Goal: Contribute content: Add original content to the website for others to see

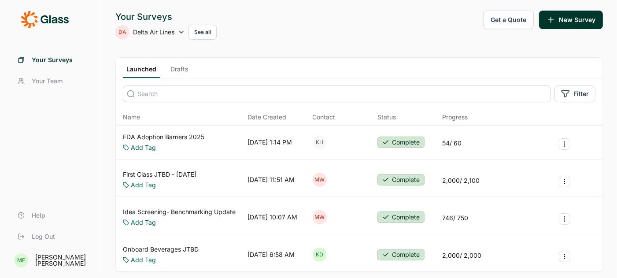
click at [182, 34] on icon at bounding box center [181, 32] width 7 height 7
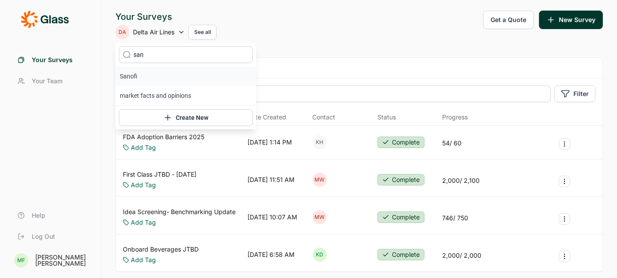
type input "san"
click at [133, 74] on li "Sanofi" at bounding box center [185, 76] width 141 height 19
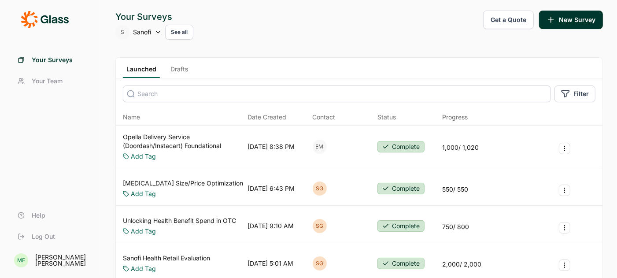
click at [173, 67] on link "Drafts" at bounding box center [179, 71] width 25 height 13
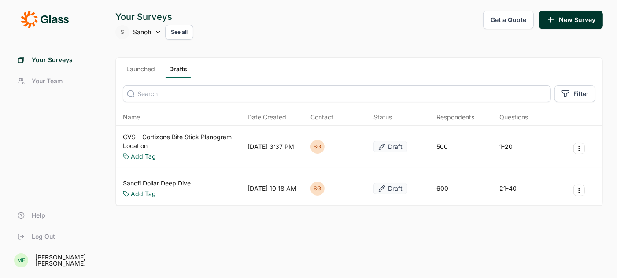
click at [186, 136] on link "CVS – Cortizone Bite Stick Planogram Location" at bounding box center [183, 142] width 121 height 18
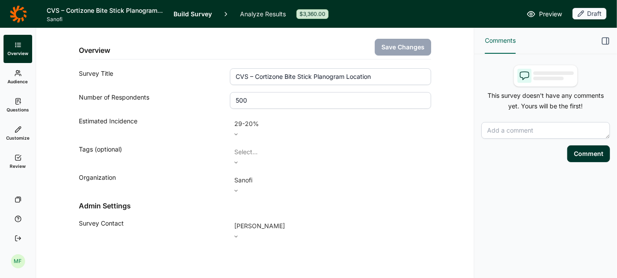
click at [19, 108] on span "Questions" at bounding box center [18, 110] width 22 height 6
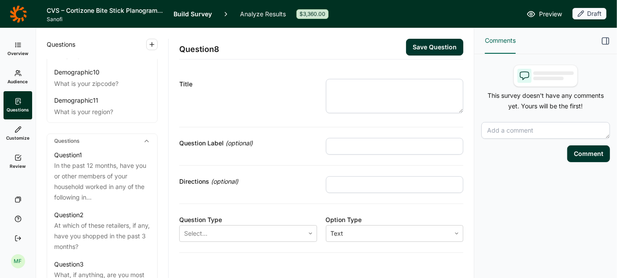
scroll to position [347, 0]
click at [106, 163] on div "In the past 12 months, have you or other members of your household worked in an…" at bounding box center [102, 180] width 96 height 42
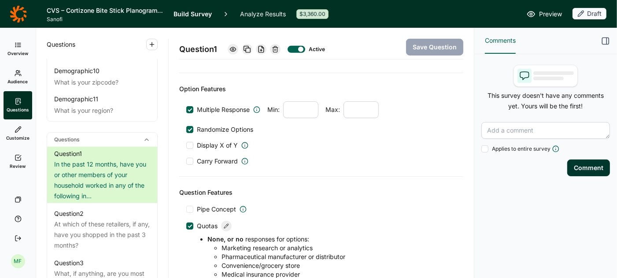
scroll to position [452, 0]
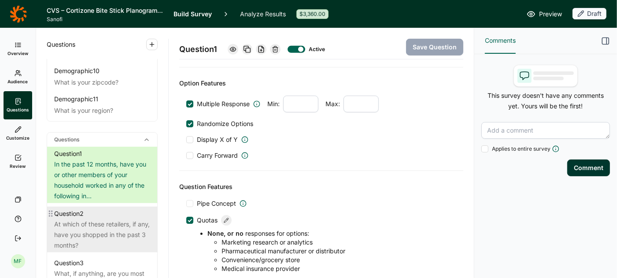
click at [72, 222] on div "At which of these retailers, if any, have you shopped in the past 3 months?" at bounding box center [102, 235] width 96 height 32
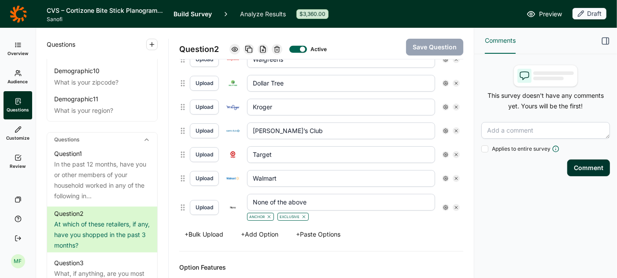
scroll to position [364, 0]
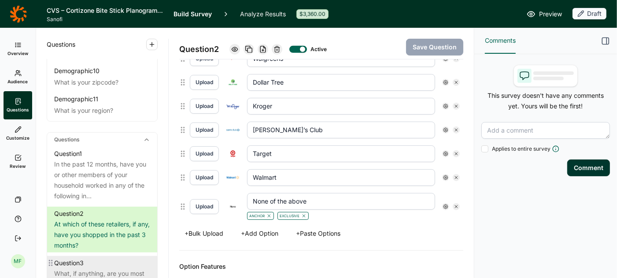
click at [99, 258] on div "Question 3" at bounding box center [102, 263] width 96 height 11
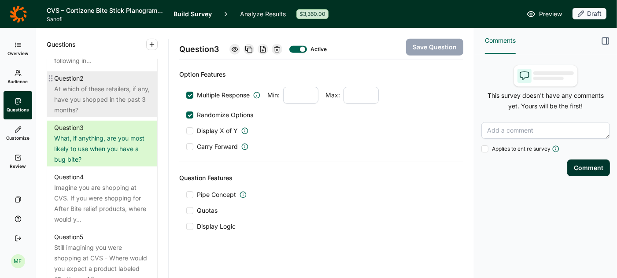
scroll to position [492, 0]
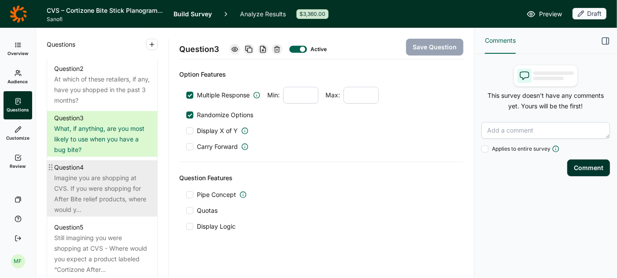
click at [100, 173] on div "Imagine you are shopping at CVS. If you were shopping for After Bite relief pro…" at bounding box center [102, 194] width 96 height 42
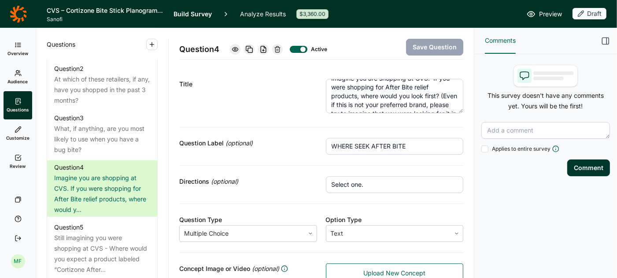
scroll to position [11, 0]
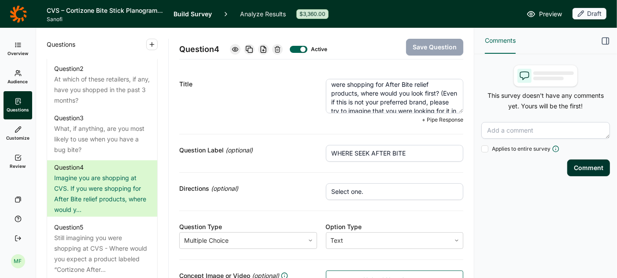
click at [415, 86] on textarea "Imagine you are shopping at CVS. If you were shopping for After Bite relief pro…" at bounding box center [395, 96] width 138 height 34
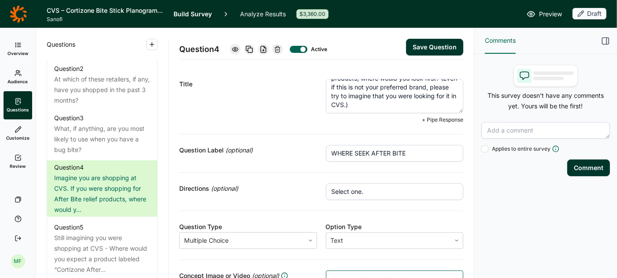
type textarea "Imagine you are shopping at CVS. If you were shopping for After Bite bug relief…"
click at [417, 47] on button "Save Question" at bounding box center [434, 47] width 57 height 17
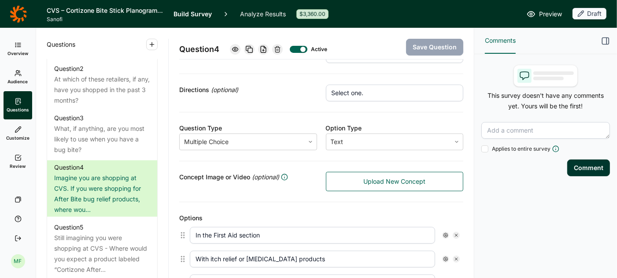
scroll to position [91, 0]
click at [297, 178] on div "Concept Image or Video (optional)" at bounding box center [248, 177] width 138 height 11
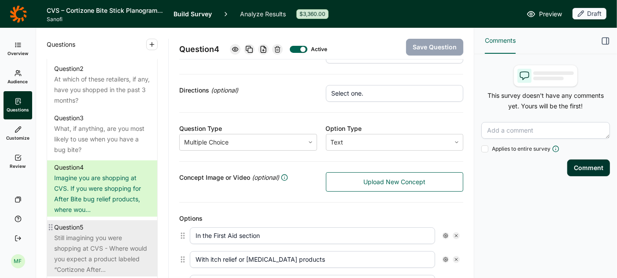
click at [104, 233] on div "Still imagining you were shopping at CVS - Where would you expect a product lab…" at bounding box center [102, 254] width 96 height 42
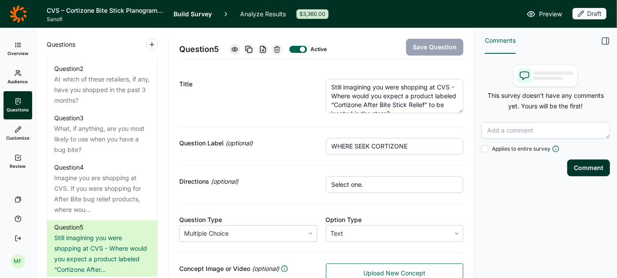
scroll to position [9, 0]
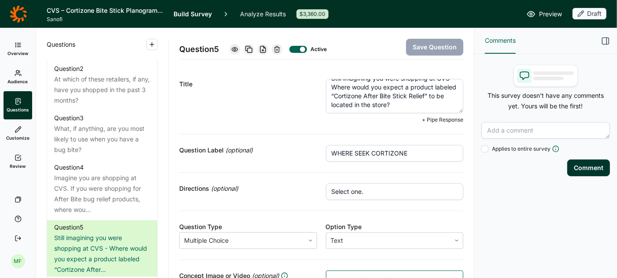
drag, startPoint x: 428, startPoint y: 97, endPoint x: 333, endPoint y: 99, distance: 95.7
click at [333, 99] on textarea "Still imagining you were shopping at CVS - Where would you expect a product lab…" at bounding box center [395, 96] width 138 height 34
paste textarea "Bug Bite Relief Stick”"
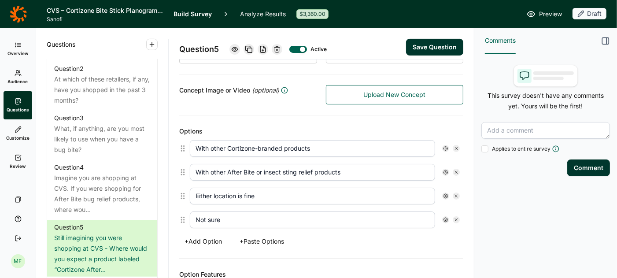
scroll to position [206, 0]
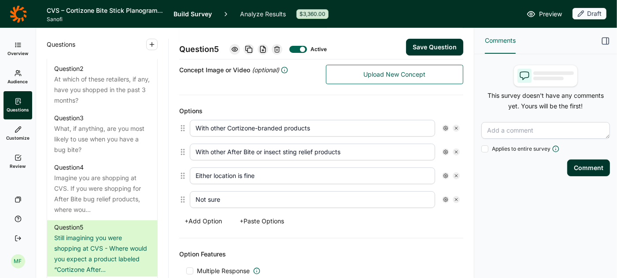
type textarea "Still imagining you were shopping at CVS - Where would you expect a product lab…"
click at [430, 47] on button "Save Question" at bounding box center [434, 47] width 57 height 17
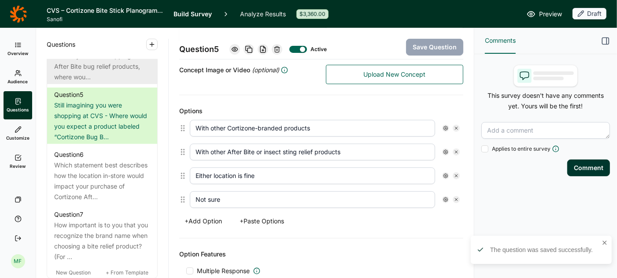
scroll to position [633, 0]
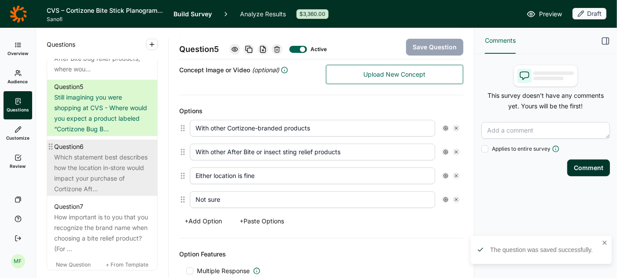
click at [106, 158] on div "Which statement best describes how the location in-store would impact your purc…" at bounding box center [102, 173] width 96 height 42
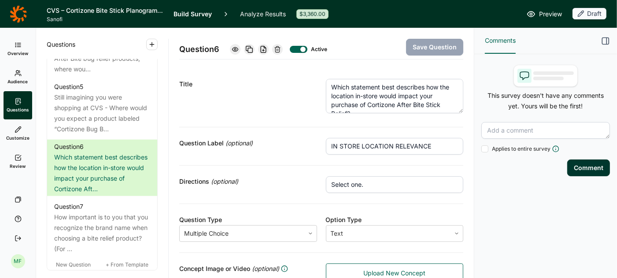
scroll to position [18, 0]
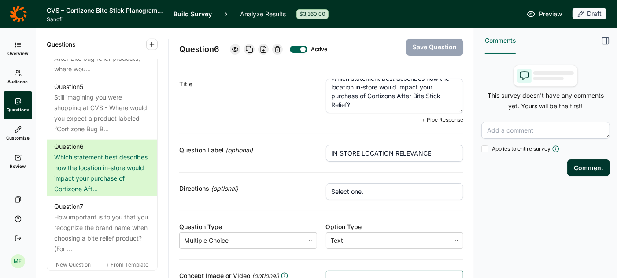
drag, startPoint x: 369, startPoint y: 87, endPoint x: 348, endPoint y: 96, distance: 22.5
click at [348, 96] on textarea "Which statement best describes how the location in-store would impact your purc…" at bounding box center [395, 96] width 138 height 34
paste textarea "“Cortizone Bug Bite Relief Stick”"
type textarea "Which statement best describes how the location in-store would impact your purc…"
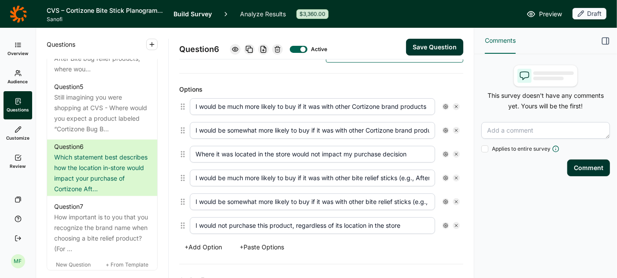
scroll to position [232, 0]
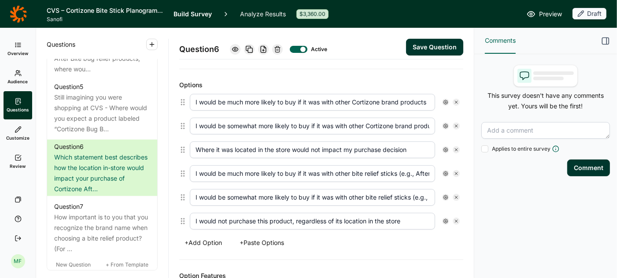
click at [428, 47] on button "Save Question" at bounding box center [434, 47] width 57 height 17
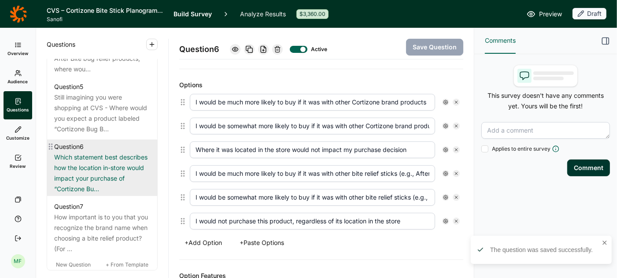
scroll to position [666, 0]
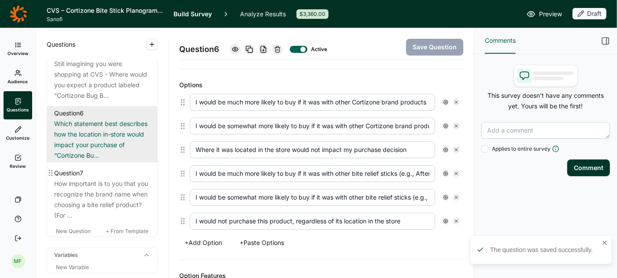
click at [75, 178] on div "How important is to you that you recognize the brand name when choosing a bite …" at bounding box center [102, 199] width 96 height 42
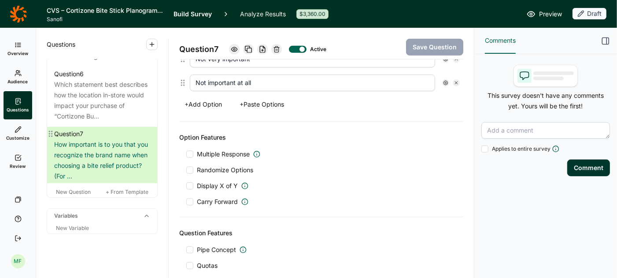
scroll to position [687, 0]
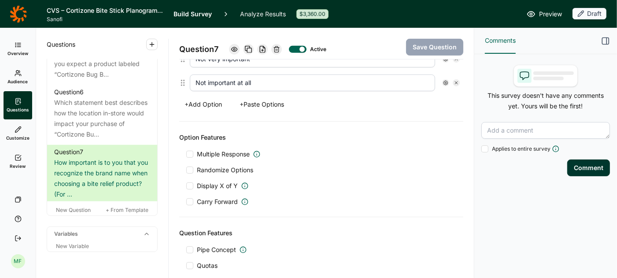
click at [152, 45] on use "button" at bounding box center [152, 44] width 4 height 4
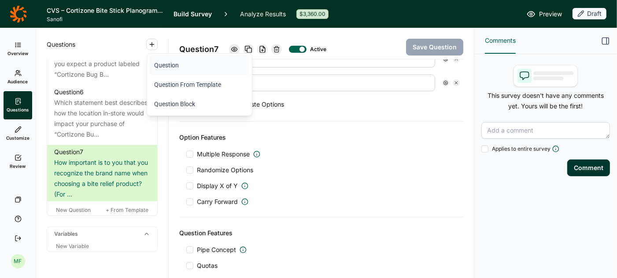
click at [165, 63] on button "Question" at bounding box center [200, 65] width 100 height 19
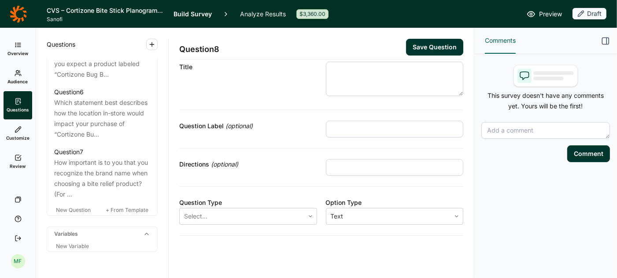
scroll to position [15, 0]
click at [379, 73] on textarea at bounding box center [395, 79] width 138 height 34
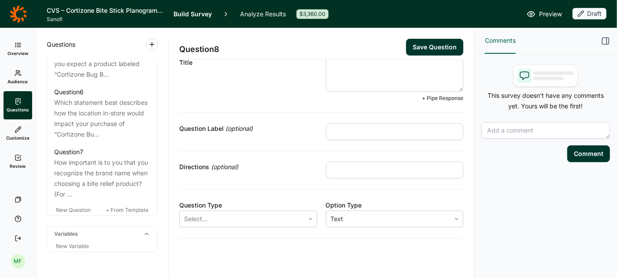
paste textarea "Do you currently use any Cortizone-10 products?"
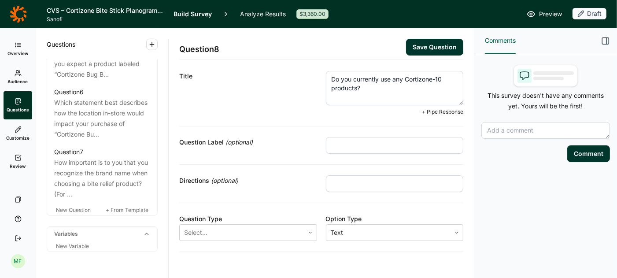
scroll to position [0, 0]
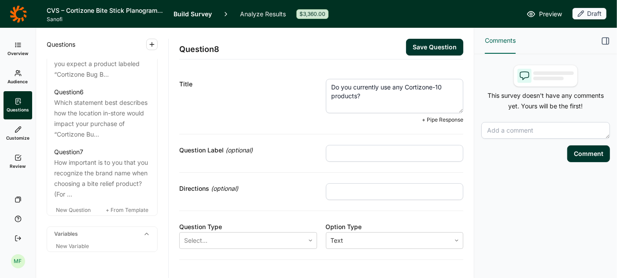
type textarea "Do you currently use any Cortizone-10 products?"
click at [349, 150] on input "text" at bounding box center [395, 153] width 138 height 17
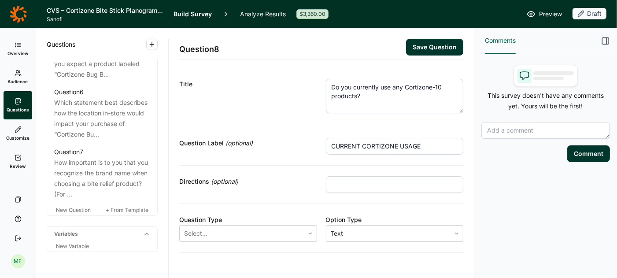
type input "CURRENT CORTIZONE USAGE"
type input "Select one."
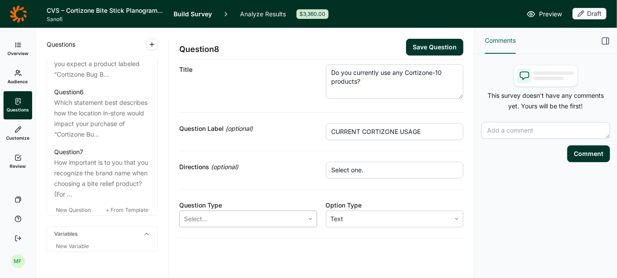
click at [312, 216] on icon at bounding box center [310, 218] width 5 height 5
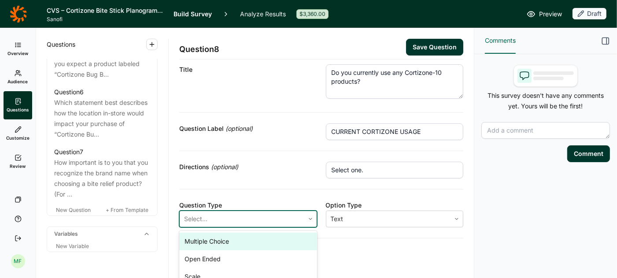
click at [277, 237] on div "Multiple Choice" at bounding box center [248, 242] width 138 height 18
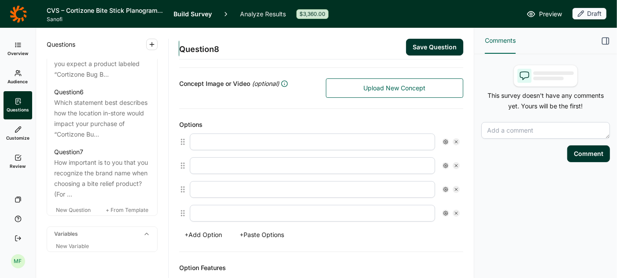
scroll to position [186, 0]
click at [312, 141] on input "text" at bounding box center [312, 141] width 245 height 17
type input "Yes"
type input "No"
click at [457, 187] on icon at bounding box center [456, 188] width 5 height 5
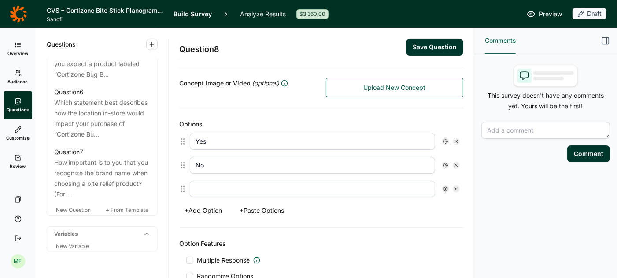
click at [457, 187] on icon at bounding box center [456, 188] width 5 height 5
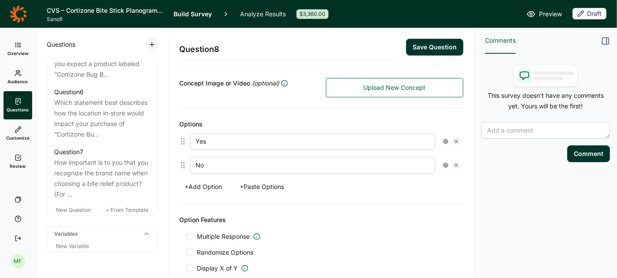
click at [190, 249] on div at bounding box center [189, 252] width 7 height 7
click at [186, 253] on input "Randomize Options" at bounding box center [186, 253] width 0 height 0
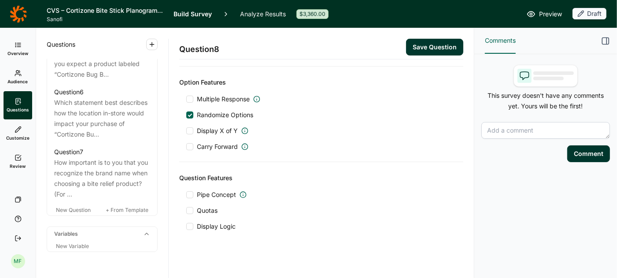
scroll to position [324, 0]
click at [425, 47] on button "Save Question" at bounding box center [434, 47] width 57 height 17
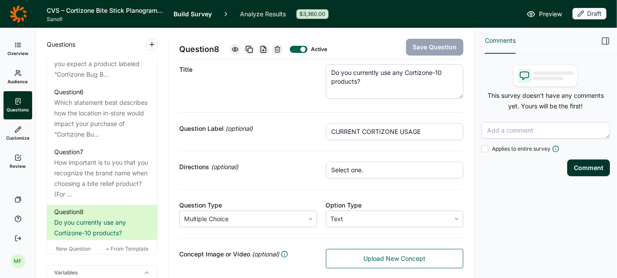
click at [153, 45] on icon "button" at bounding box center [152, 44] width 7 height 7
click at [165, 63] on button "Question" at bounding box center [200, 65] width 100 height 19
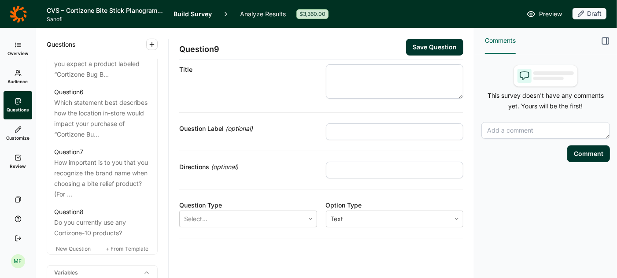
click at [355, 124] on input "text" at bounding box center [395, 131] width 138 height 17
type input "INCREMENTAL PURCHASE"
click at [335, 70] on textarea at bounding box center [395, 81] width 138 height 34
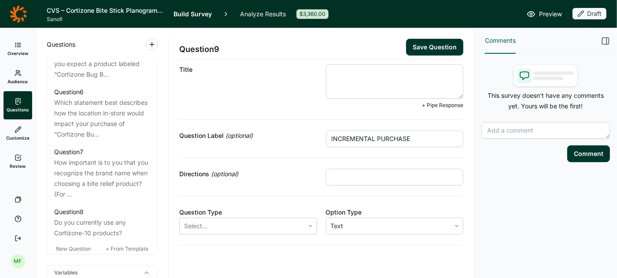
paste textarea "How likely are you to purchase the Cortizone-10 Bug Bite Itch Relief Stick in a…"
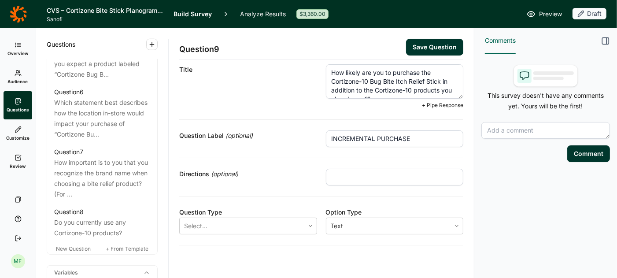
scroll to position [4, 0]
type textarea "How likely are you to purchase the Cortizone-10 Bug Bite Itch Relief Stick in a…"
click at [357, 175] on input "text" at bounding box center [395, 177] width 138 height 17
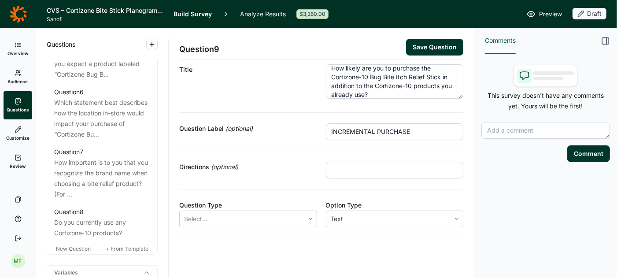
type input "Select one."
click at [310, 216] on icon at bounding box center [310, 218] width 5 height 5
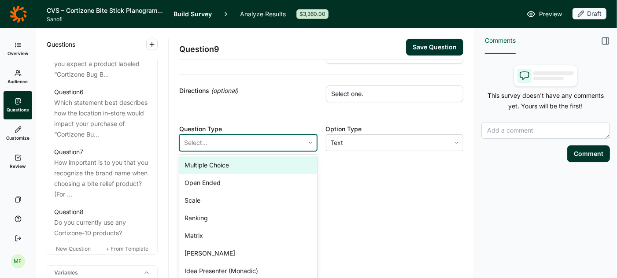
scroll to position [92, 0]
click at [272, 158] on div "Multiple Choice" at bounding box center [248, 165] width 138 height 18
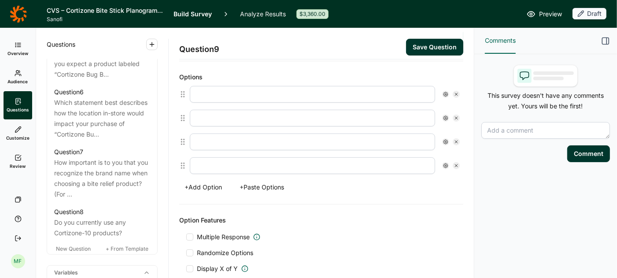
scroll to position [234, 0]
click at [324, 95] on input "text" at bounding box center [312, 93] width 245 height 17
type input "Very likely"
type input "Somewhat likely"
click at [302, 86] on input "Very likely" at bounding box center [312, 93] width 245 height 17
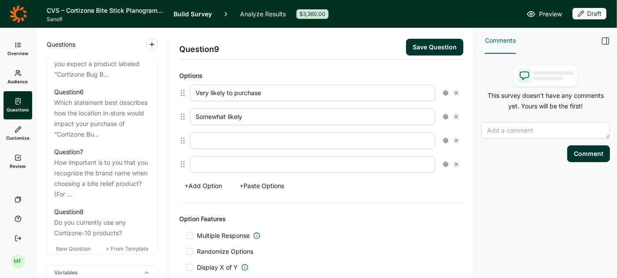
type input "Very likely to purchase"
click at [290, 116] on input "Somewhat likely" at bounding box center [312, 116] width 245 height 17
type input "Somewhat likely to purchase"
click at [263, 141] on input "text" at bounding box center [312, 140] width 245 height 17
type input "May or may not purchase"
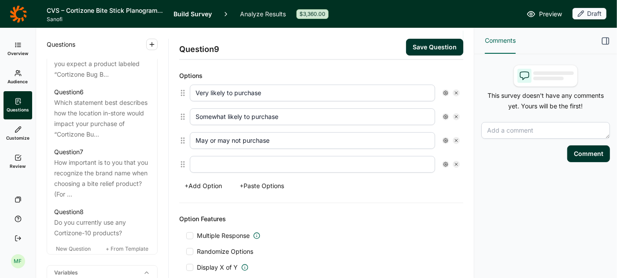
click at [212, 180] on button "+ Add Option" at bounding box center [203, 186] width 48 height 12
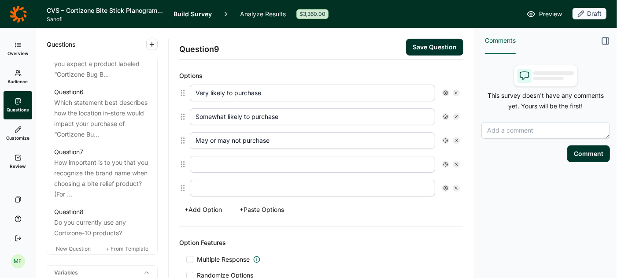
click at [210, 170] on div at bounding box center [324, 164] width 277 height 24
click at [210, 161] on input "text" at bounding box center [312, 164] width 245 height 17
type input "Somewhat unlikely to purchase"
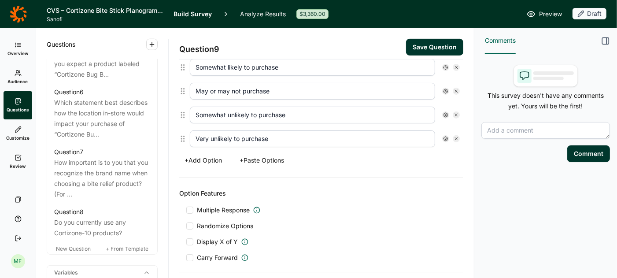
scroll to position [286, 0]
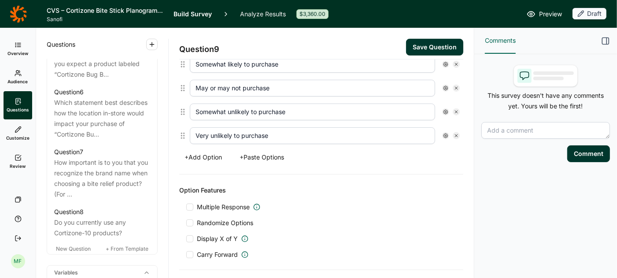
type input "Very unlikely to purchase"
click at [189, 204] on div at bounding box center [189, 207] width 7 height 7
click at [186, 207] on input "Multiple Response" at bounding box center [186, 207] width 0 height 0
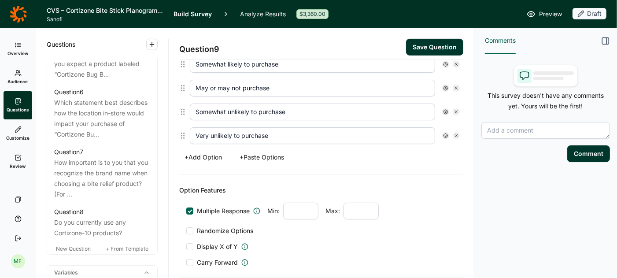
click at [190, 209] on div at bounding box center [190, 211] width 4 height 4
click at [186, 211] on input "Multiple Response" at bounding box center [186, 211] width 0 height 0
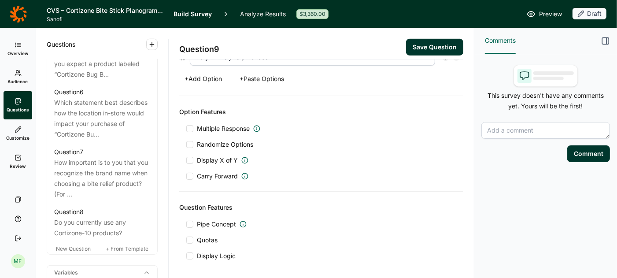
scroll to position [395, 0]
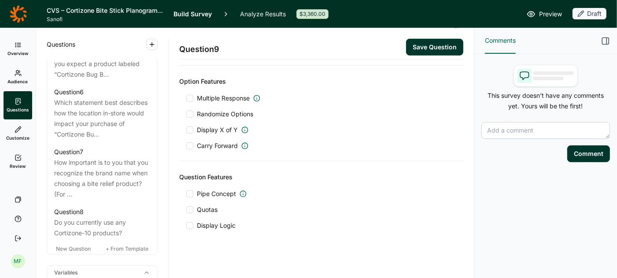
click at [191, 222] on div at bounding box center [189, 225] width 7 height 7
click at [186, 226] on input "Display Logic" at bounding box center [186, 226] width 0 height 0
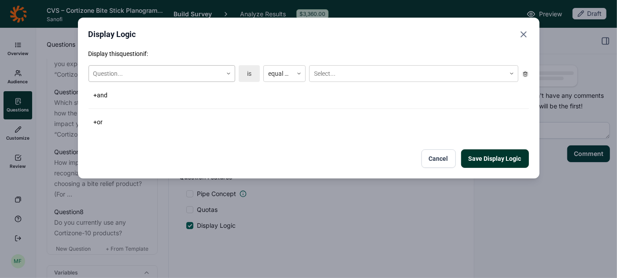
click at [229, 72] on icon at bounding box center [228, 73] width 5 height 5
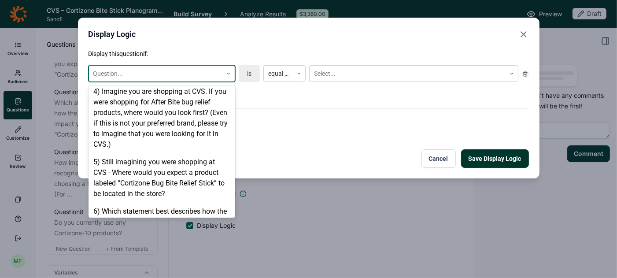
scroll to position [431, 0]
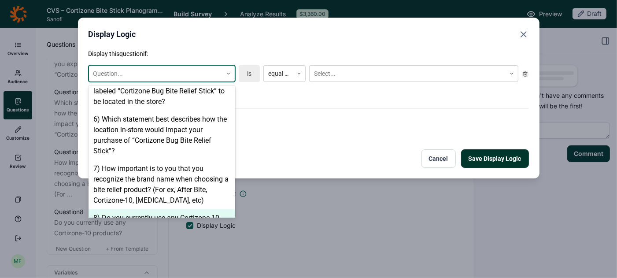
click at [162, 209] on div "8) Do you currently use any Cortizone-10 products?" at bounding box center [162, 223] width 147 height 28
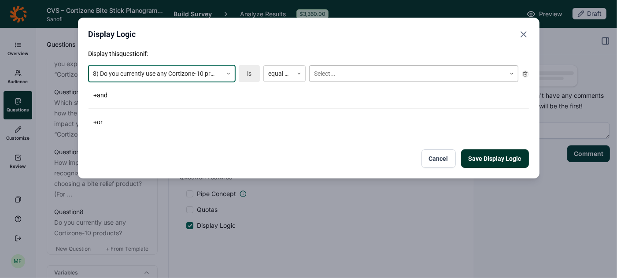
click at [333, 73] on div at bounding box center [407, 73] width 187 height 11
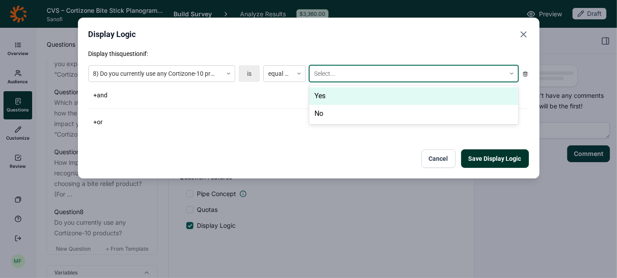
click at [325, 97] on div "Yes" at bounding box center [413, 96] width 209 height 18
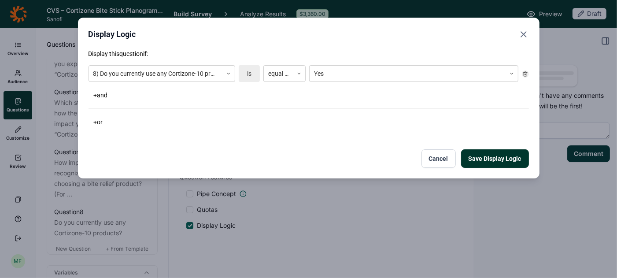
click at [480, 158] on button "Save Display Logic" at bounding box center [495, 158] width 68 height 19
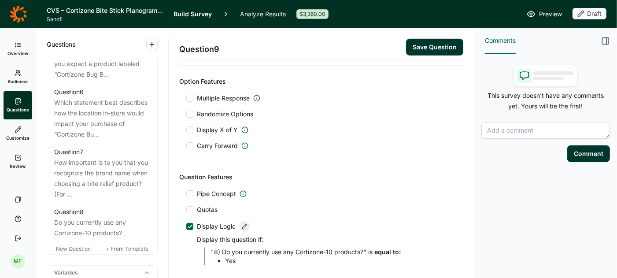
click at [443, 47] on button "Save Question" at bounding box center [434, 47] width 57 height 17
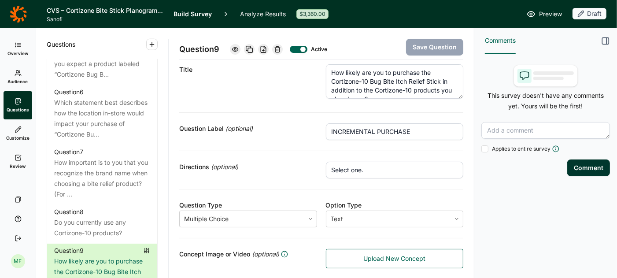
click at [154, 44] on use "button" at bounding box center [152, 44] width 4 height 4
click at [189, 66] on button "Question" at bounding box center [200, 65] width 100 height 19
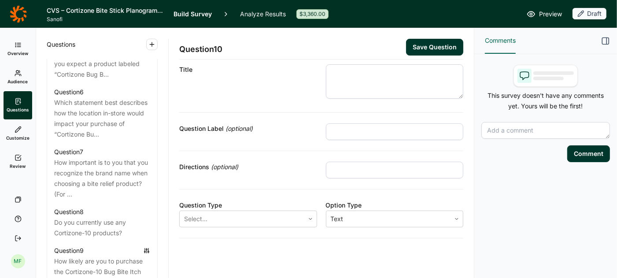
click at [343, 130] on input "text" at bounding box center [395, 131] width 138 height 17
type input "ATTRIBUTE IMPORTANCE"
click at [334, 71] on textarea at bounding box center [395, 81] width 138 height 34
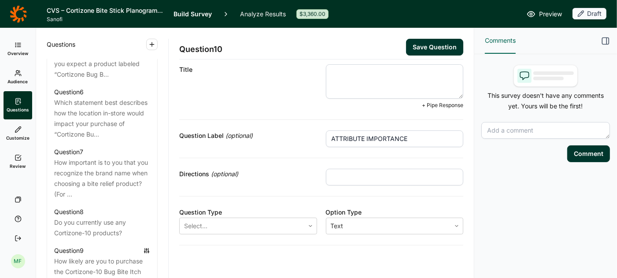
click at [335, 73] on textarea at bounding box center [395, 81] width 138 height 34
paste textarea "Rank with product attributes are most important to you when shopping for bug bi…"
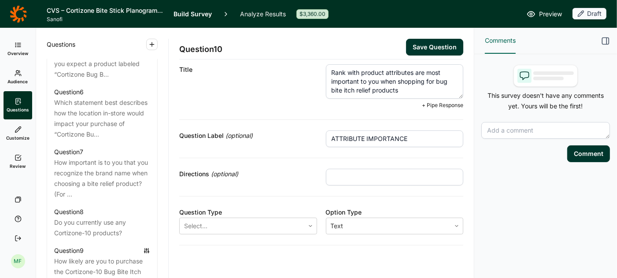
click at [332, 74] on textarea "Rank with product attributes are most important to you when shopping for bug bi…" at bounding box center [395, 81] width 138 height 34
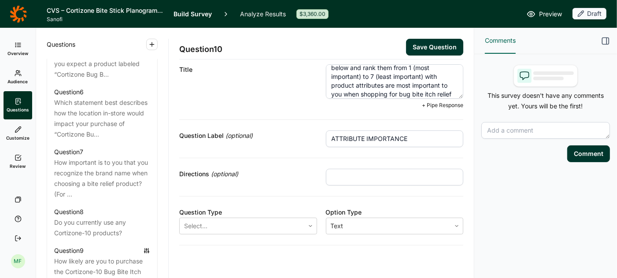
scroll to position [21, 0]
drag, startPoint x: 428, startPoint y: 70, endPoint x: 441, endPoint y: 78, distance: 15.5
click at [441, 78] on textarea "Please see the product attributes shown below and rank them from 1 (most import…" at bounding box center [395, 81] width 138 height 34
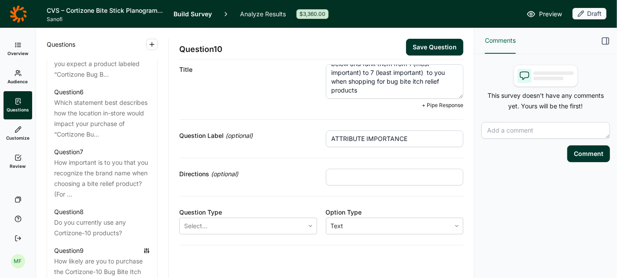
scroll to position [18, 0]
click at [360, 93] on textarea "Please see the product attributes shown below and rank them from 1 (most import…" at bounding box center [395, 81] width 138 height 34
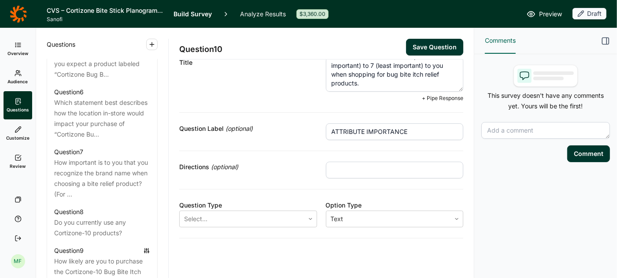
type textarea "Please see the product attributes shown below and rank them from 1 (most import…"
click at [341, 168] on input "text" at bounding box center [395, 170] width 138 height 17
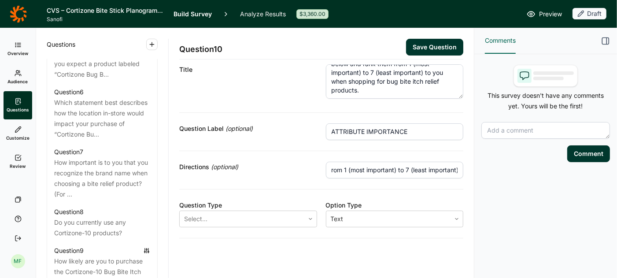
scroll to position [0, 40]
type input "Please rank from 1 (most important) to 7 (least important)"
click at [308, 216] on icon at bounding box center [310, 218] width 5 height 5
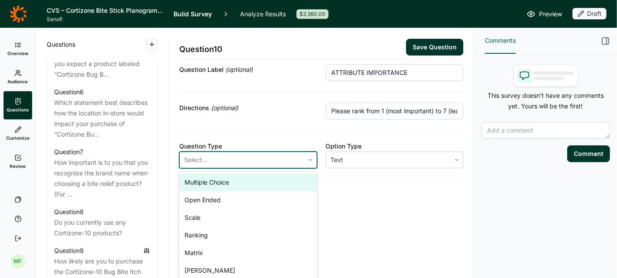
scroll to position [92, 0]
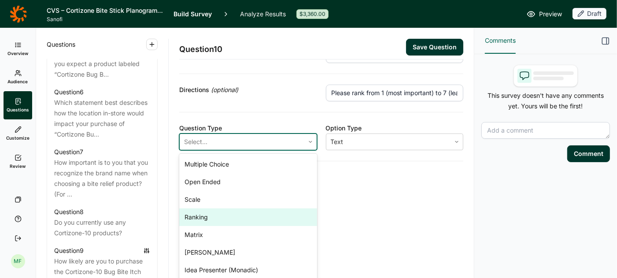
click at [229, 211] on div "Ranking" at bounding box center [248, 217] width 138 height 18
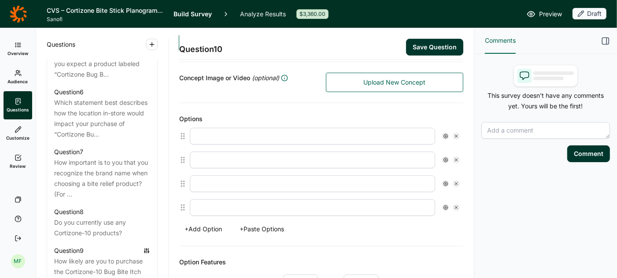
scroll to position [193, 0]
click at [260, 226] on button "+ Paste Options" at bounding box center [261, 227] width 55 height 12
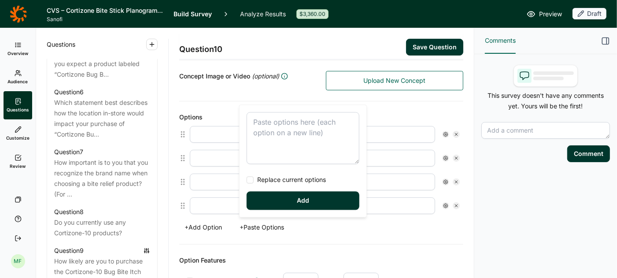
click at [251, 180] on div at bounding box center [250, 180] width 7 height 7
click at [247, 180] on input "Replace current options" at bounding box center [247, 180] width 0 height 0
click at [265, 134] on textarea at bounding box center [303, 138] width 113 height 52
type textarea "Fast-acting relief Long-lasting effect Ingredients ([MEDICAL_DATA], baking soda…"
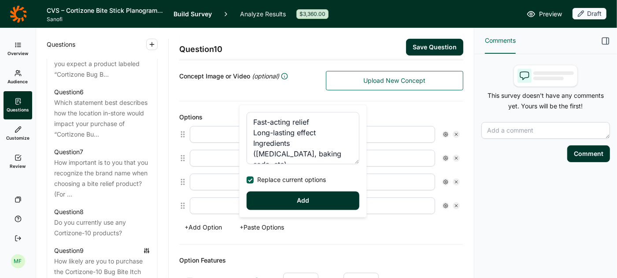
click at [285, 201] on button "Add" at bounding box center [303, 201] width 113 height 19
type input "Fast-acting relief"
type input "Long-lasting effect"
type input "Ingredients ([MEDICAL_DATA], baking soda, etc)"
type input "Non-greasy or quick-absorbing formula"
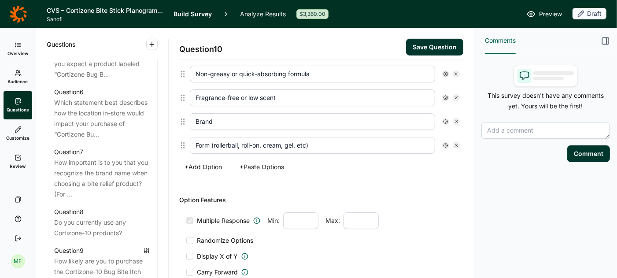
scroll to position [327, 0]
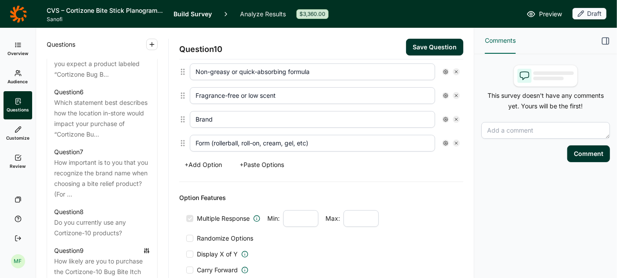
click at [192, 235] on div at bounding box center [189, 238] width 7 height 7
click at [186, 238] on input "Randomize Options" at bounding box center [186, 238] width 0 height 0
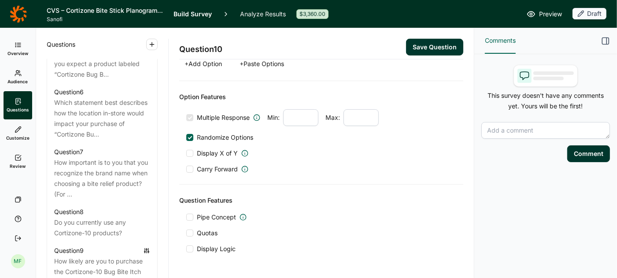
scroll to position [450, 0]
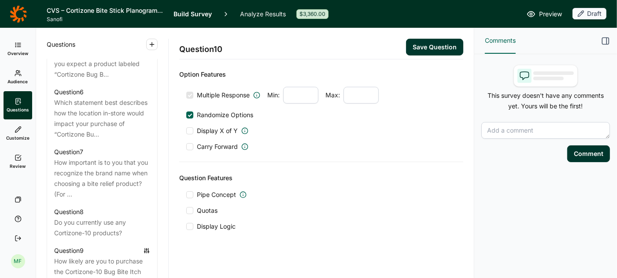
click at [431, 47] on button "Save Question" at bounding box center [434, 47] width 57 height 17
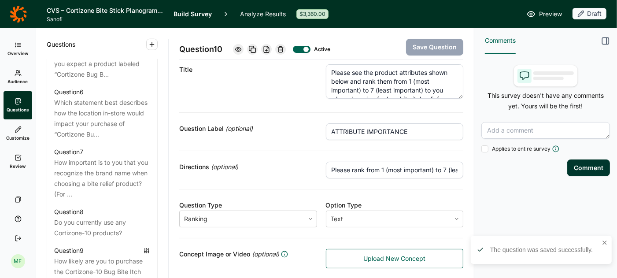
click at [549, 13] on span "Preview" at bounding box center [550, 14] width 23 height 11
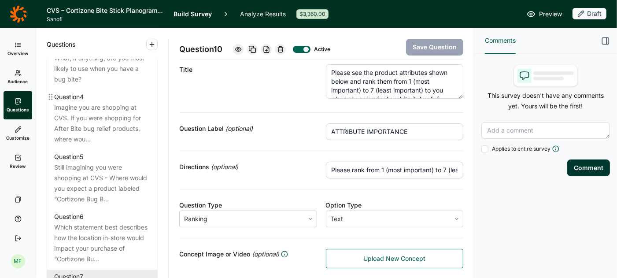
scroll to position [565, 0]
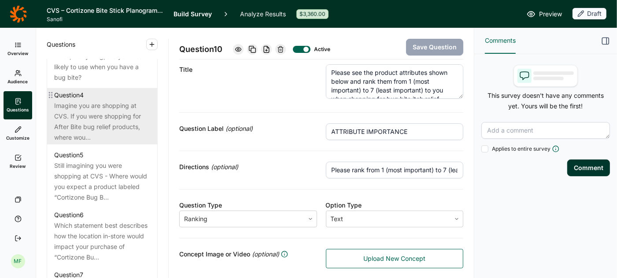
click at [103, 113] on div "Imagine you are shopping at CVS. If you were shopping for After Bite bug relief…" at bounding box center [102, 121] width 96 height 42
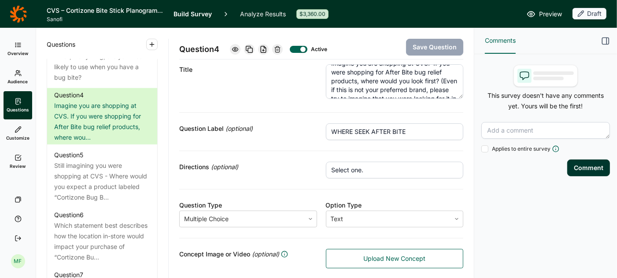
scroll to position [26, 0]
click at [365, 256] on span "Upload New Concept" at bounding box center [395, 258] width 62 height 9
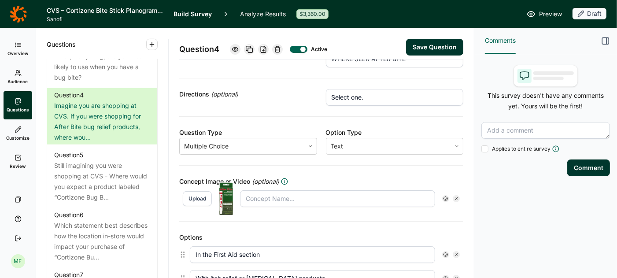
scroll to position [96, 0]
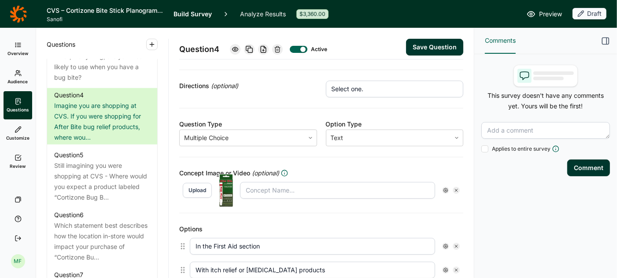
click at [262, 190] on input "text" at bounding box center [337, 190] width 195 height 17
type input "A"
click at [442, 45] on button "Save Question" at bounding box center [434, 47] width 57 height 17
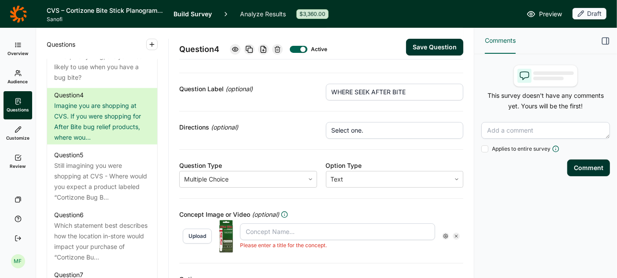
scroll to position [137, 0]
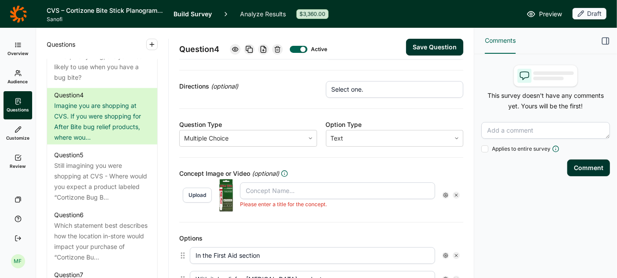
click at [273, 191] on input "text" at bounding box center [337, 190] width 195 height 17
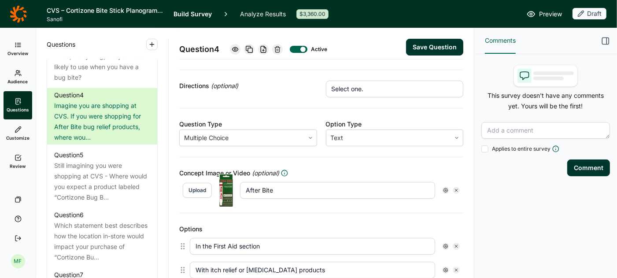
type input "After Bite"
click at [440, 48] on button "Save Question" at bounding box center [434, 47] width 57 height 17
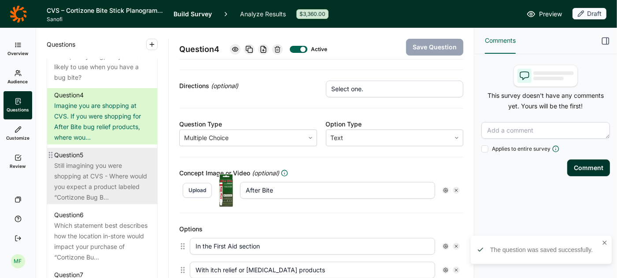
click at [105, 169] on div "Still imagining you were shopping at CVS - Where would you expect a product lab…" at bounding box center [102, 181] width 96 height 42
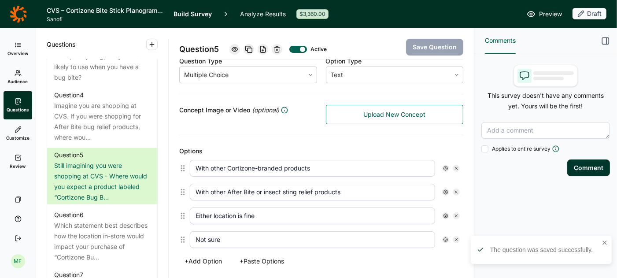
scroll to position [164, 0]
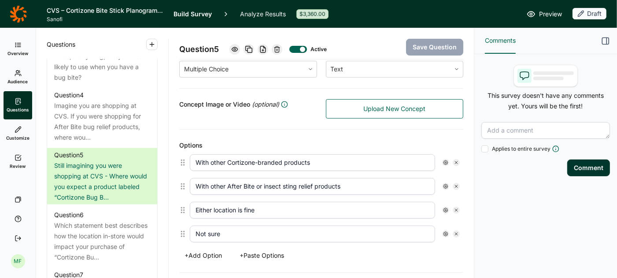
click at [363, 105] on link "Upload New Concept" at bounding box center [395, 108] width 138 height 19
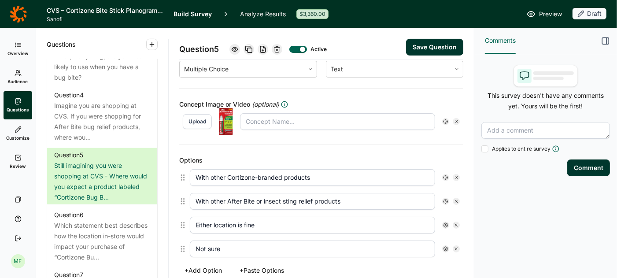
click at [316, 121] on input "text" at bounding box center [337, 121] width 195 height 17
type input "Cortizone"
click at [444, 48] on button "Save Question" at bounding box center [434, 47] width 57 height 17
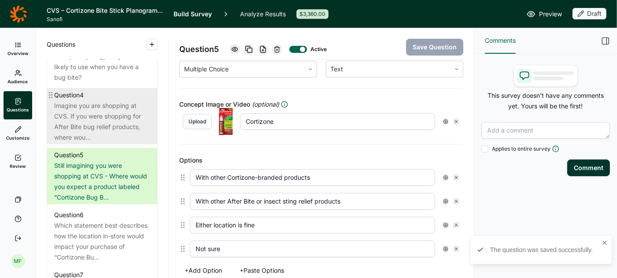
scroll to position [0, 0]
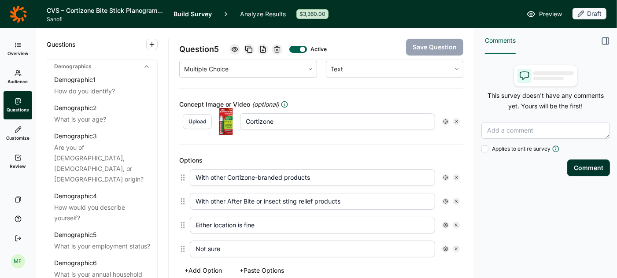
click at [546, 13] on span "Preview" at bounding box center [550, 14] width 23 height 11
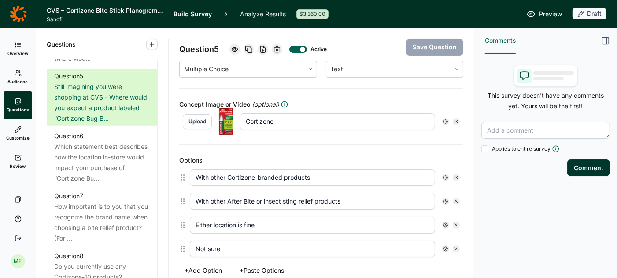
scroll to position [648, 0]
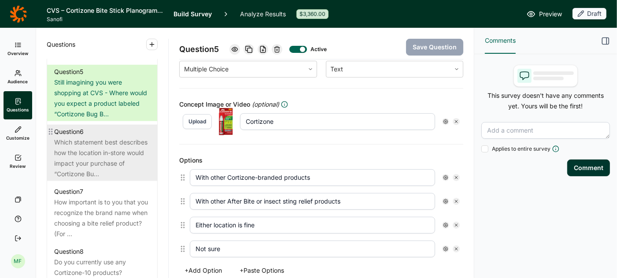
click at [90, 137] on div "Which statement best describes how the location in-store would impact your purc…" at bounding box center [102, 158] width 96 height 42
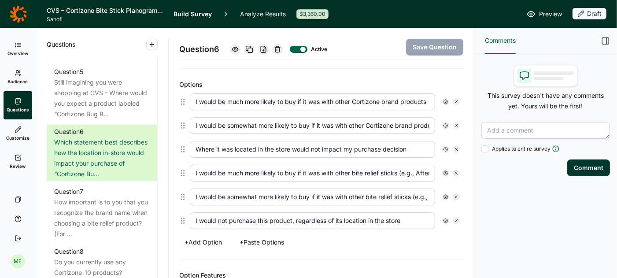
scroll to position [228, 0]
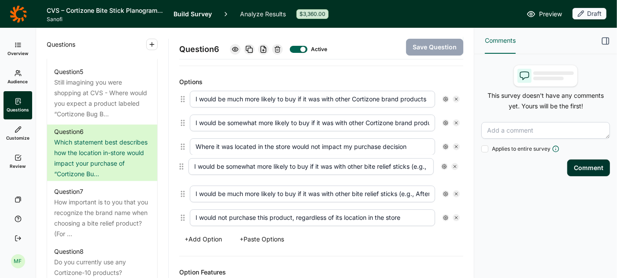
drag, startPoint x: 182, startPoint y: 192, endPoint x: 181, endPoint y: 166, distance: 26.0
click at [181, 166] on div "I would be much more likely to buy if it was with other Cortizone brand product…" at bounding box center [321, 158] width 284 height 142
type input "I would be somewhat more likely to buy if it was with other bite relief sticks …"
type input "I would be much more likely to buy if it was with other bite relief sticks (e.g…"
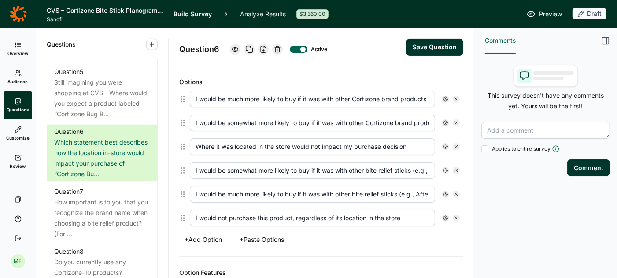
click at [419, 43] on button "Save Question" at bounding box center [434, 47] width 57 height 17
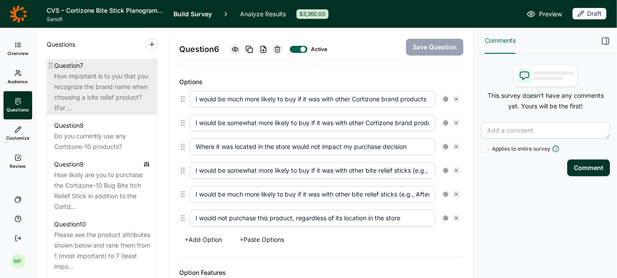
scroll to position [777, 0]
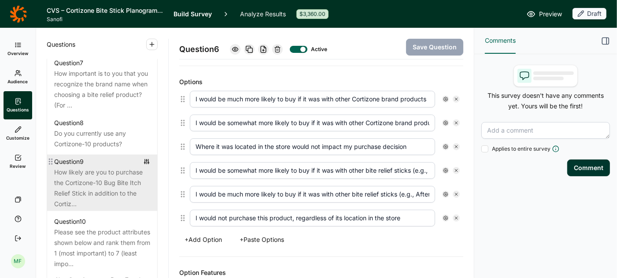
click at [106, 171] on div "How likely are you to purchase the Cortizone-10 Bug Bite Itch Relief Stick in a…" at bounding box center [102, 188] width 96 height 42
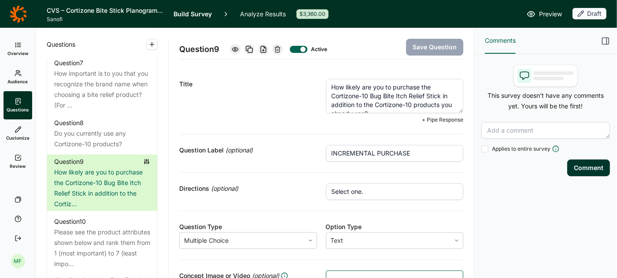
drag, startPoint x: 384, startPoint y: 89, endPoint x: 365, endPoint y: 77, distance: 22.6
click at [365, 86] on textarea "How likely are you to purchase the Cortizone-10 Bug Bite Itch Relief Stick in a…" at bounding box center [395, 96] width 138 height 34
type textarea "How likely would you be to purchase the Cortizone-10 Bug Bite Itch Relief Stick…"
click at [450, 42] on button "Save Question" at bounding box center [434, 47] width 57 height 17
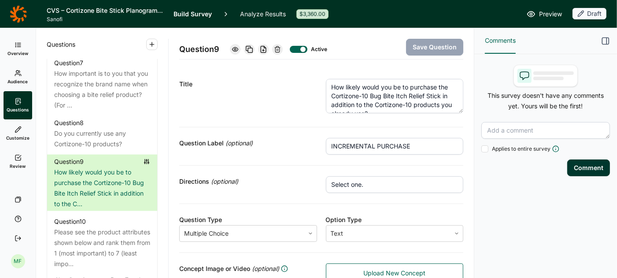
click at [19, 162] on link "Review" at bounding box center [18, 162] width 29 height 28
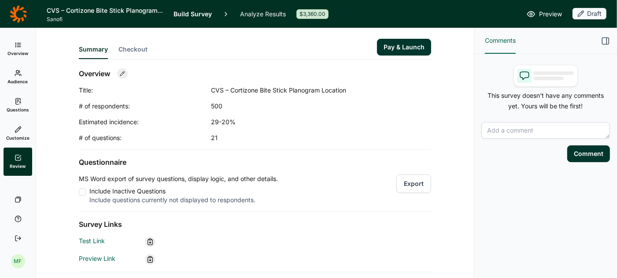
click at [412, 185] on button "Export" at bounding box center [414, 184] width 35 height 19
